Goal: Transaction & Acquisition: Download file/media

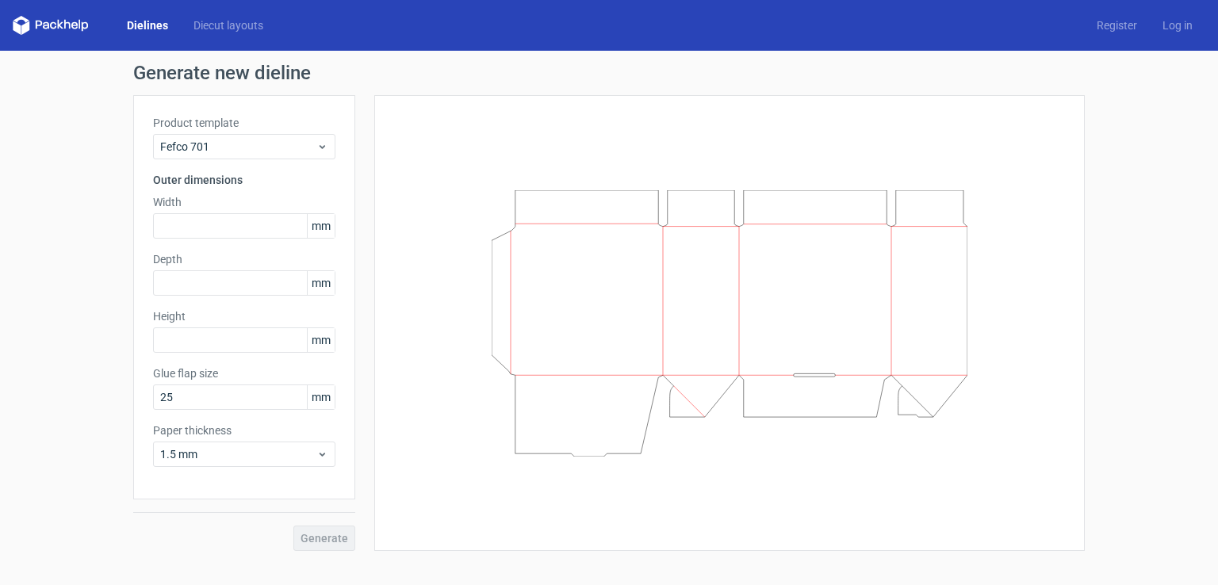
click at [156, 28] on link "Dielines" at bounding box center [147, 25] width 67 height 16
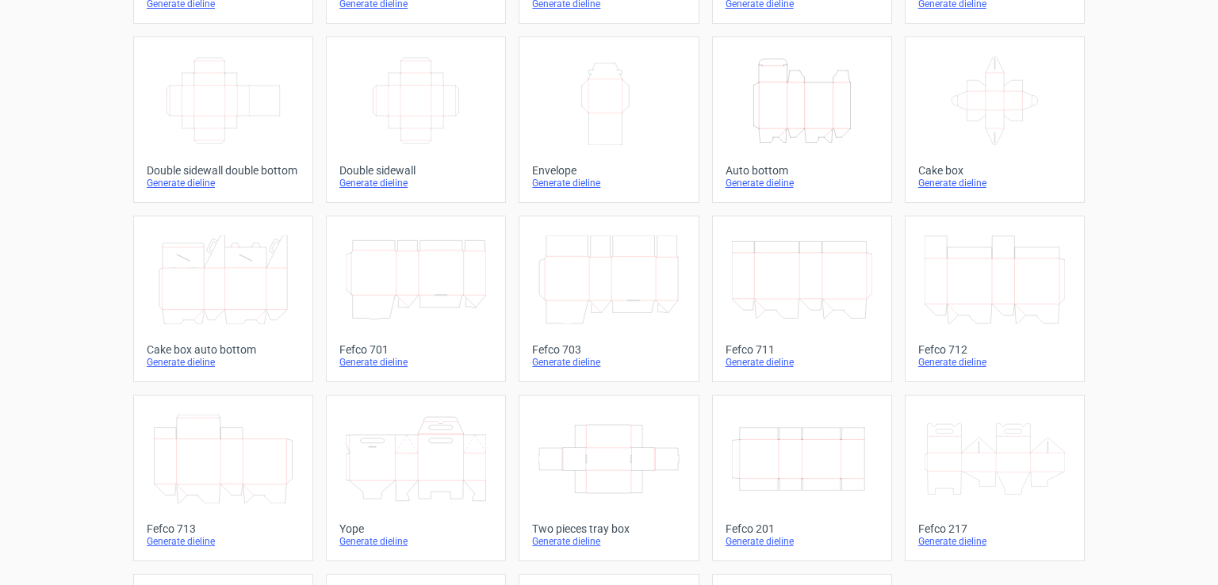
scroll to position [159, 0]
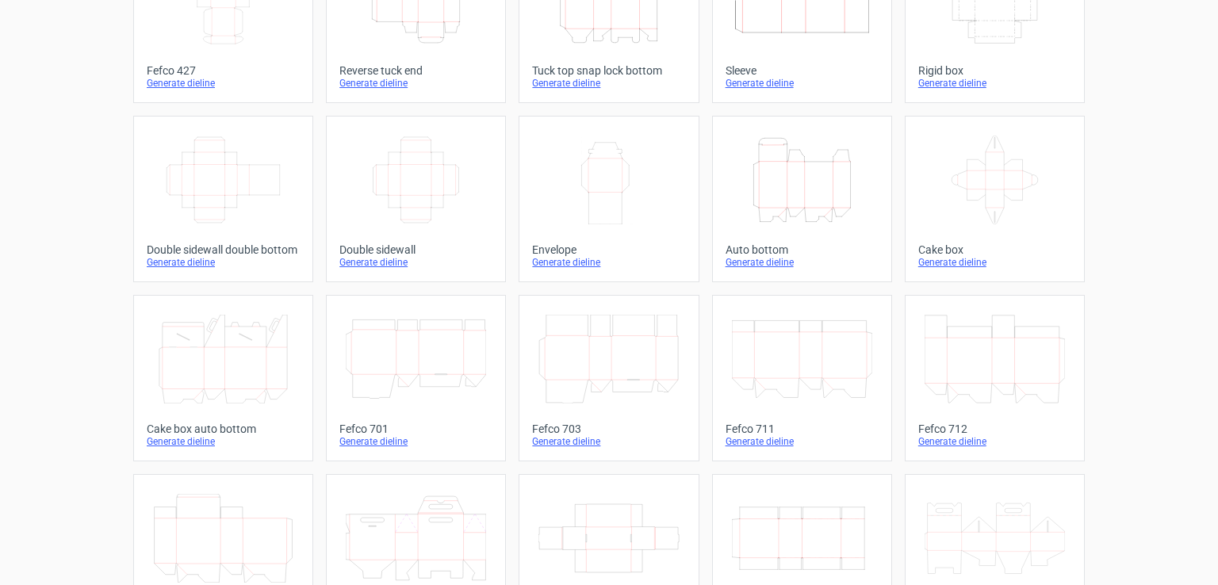
click at [806, 188] on icon "Height Depth Width" at bounding box center [802, 180] width 140 height 89
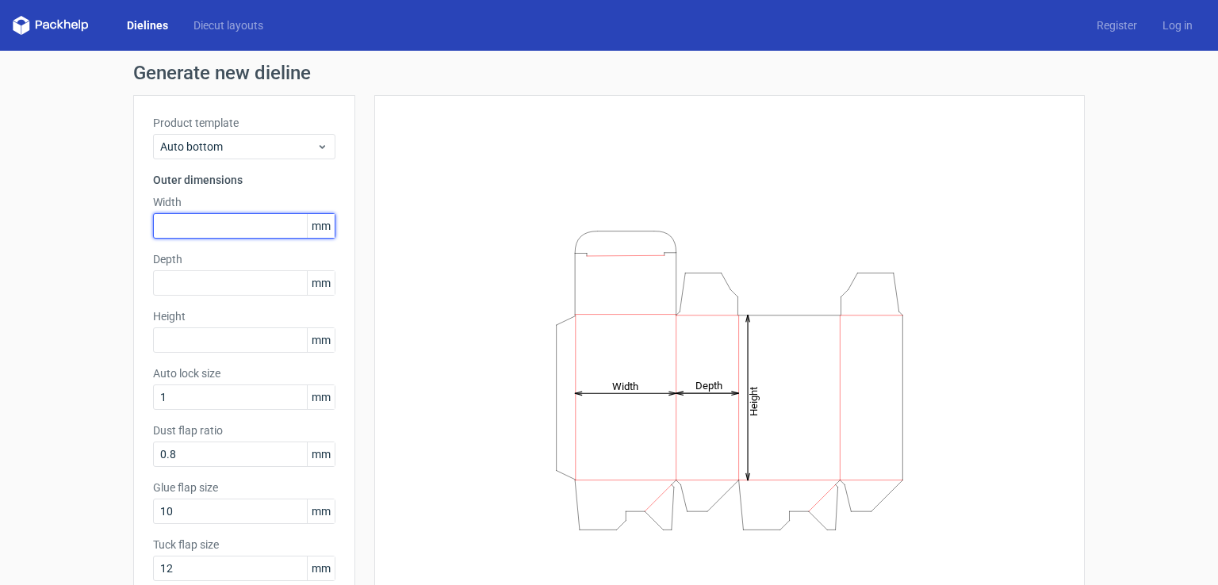
click at [271, 228] on input "text" at bounding box center [244, 225] width 182 height 25
type input "27"
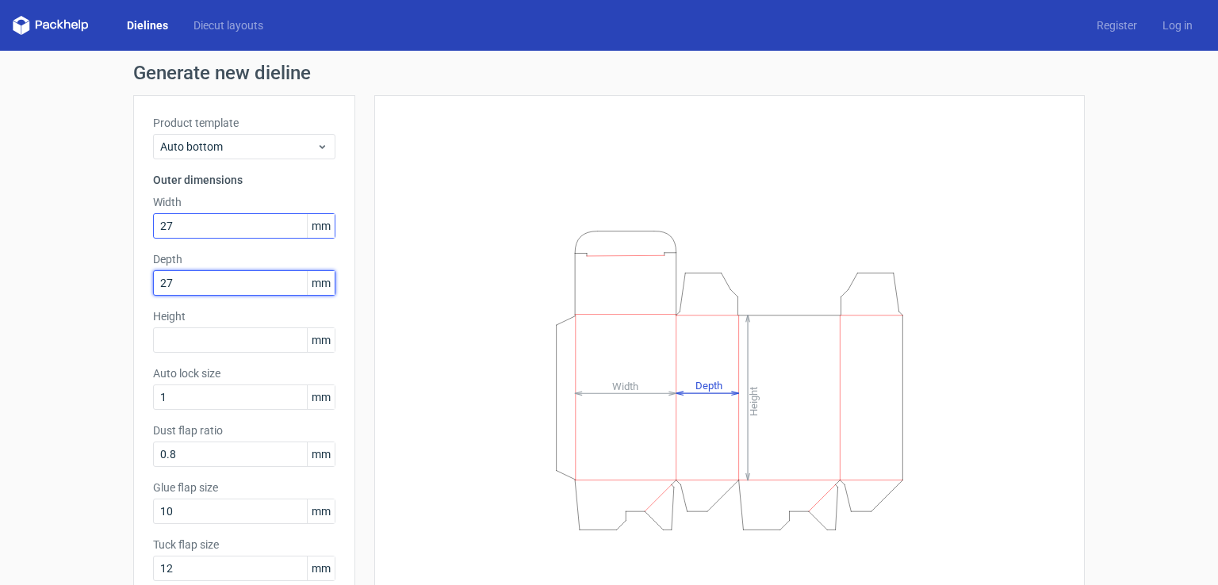
type input "27"
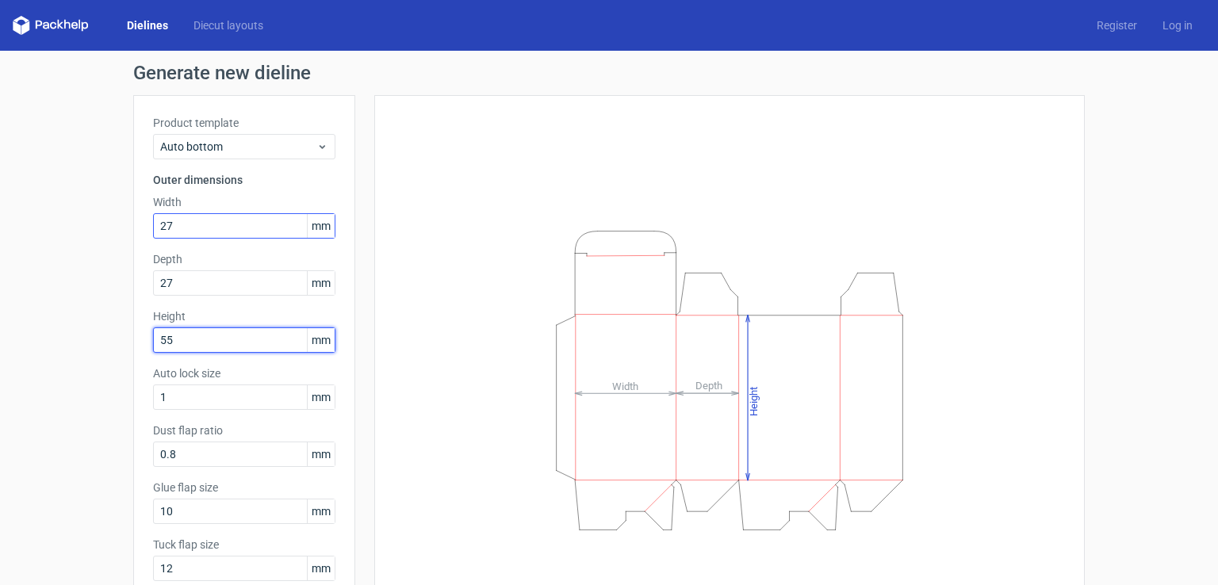
type input "55"
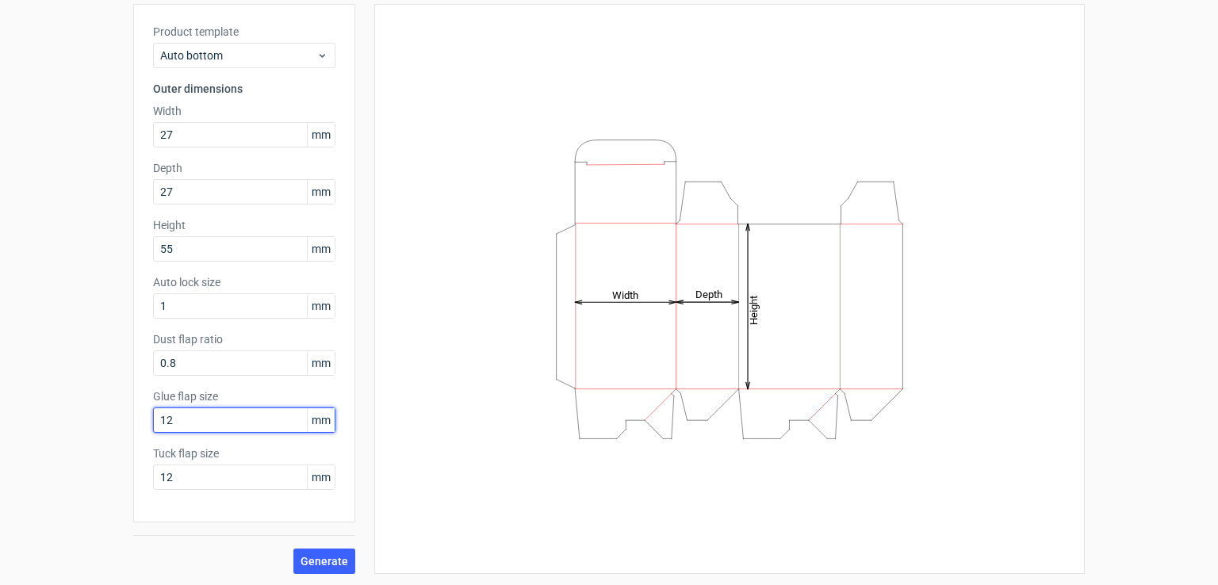
scroll to position [92, 0]
type input "12"
click at [335, 557] on span "Generate" at bounding box center [324, 560] width 48 height 11
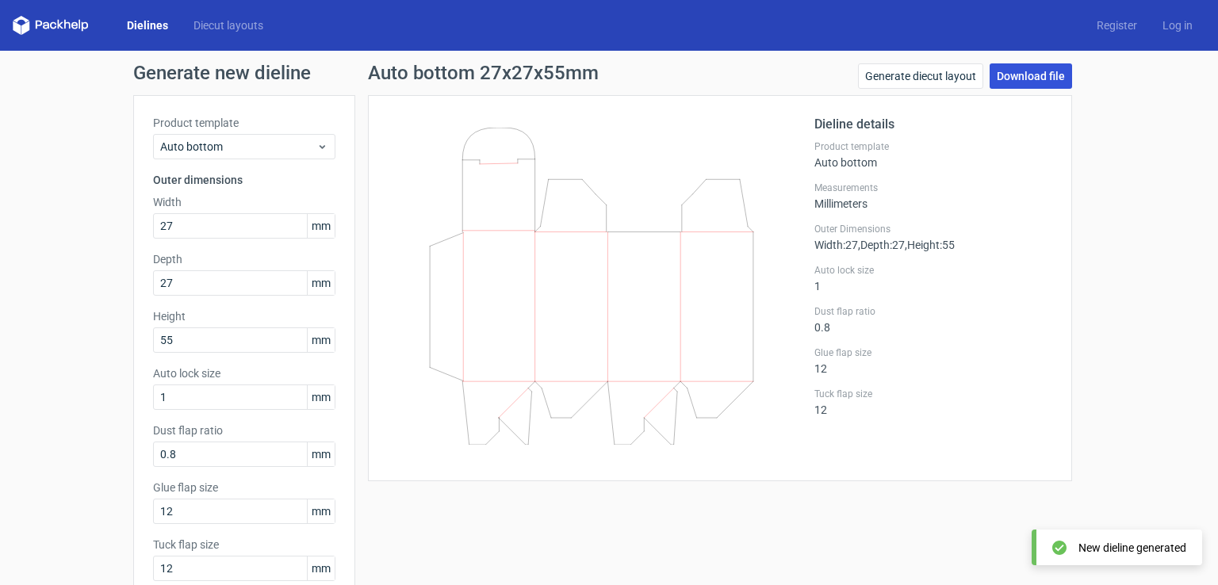
click at [1039, 70] on link "Download file" at bounding box center [1030, 75] width 82 height 25
